Goal: Find specific page/section: Find specific page/section

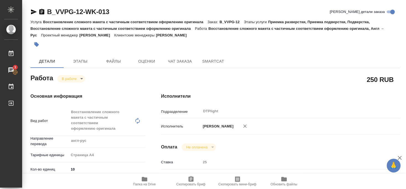
scroll to position [119, 0]
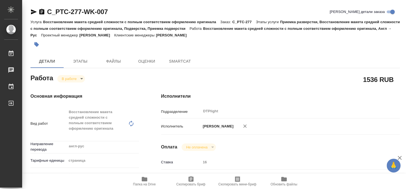
type textarea "x"
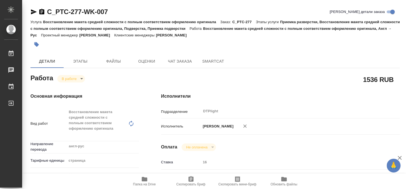
type textarea "x"
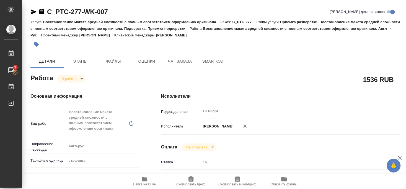
scroll to position [90, 0]
